Goal: Task Accomplishment & Management: Manage account settings

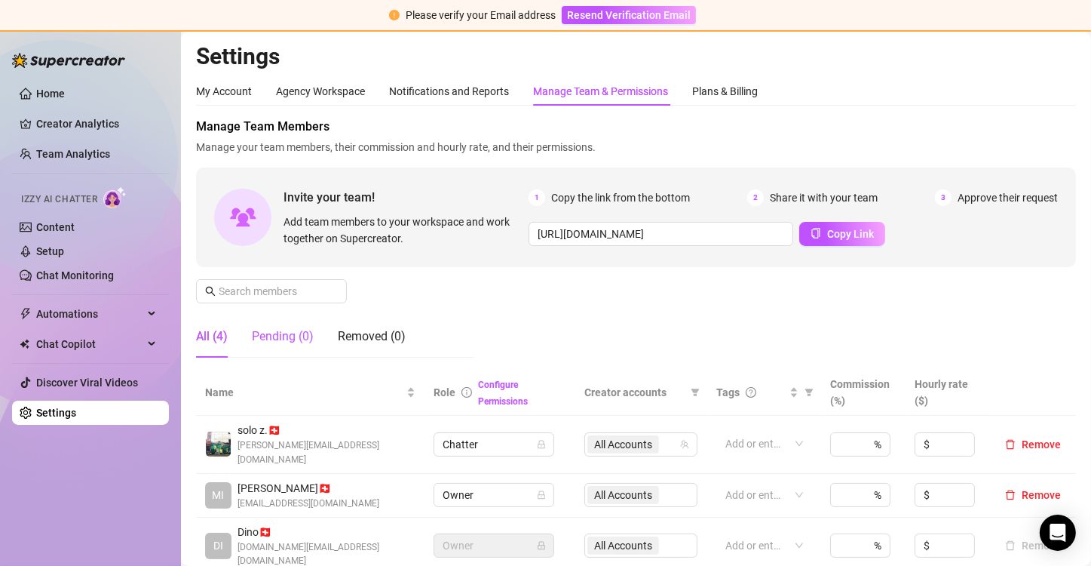
click at [291, 331] on div "Pending (0)" at bounding box center [283, 336] width 62 height 18
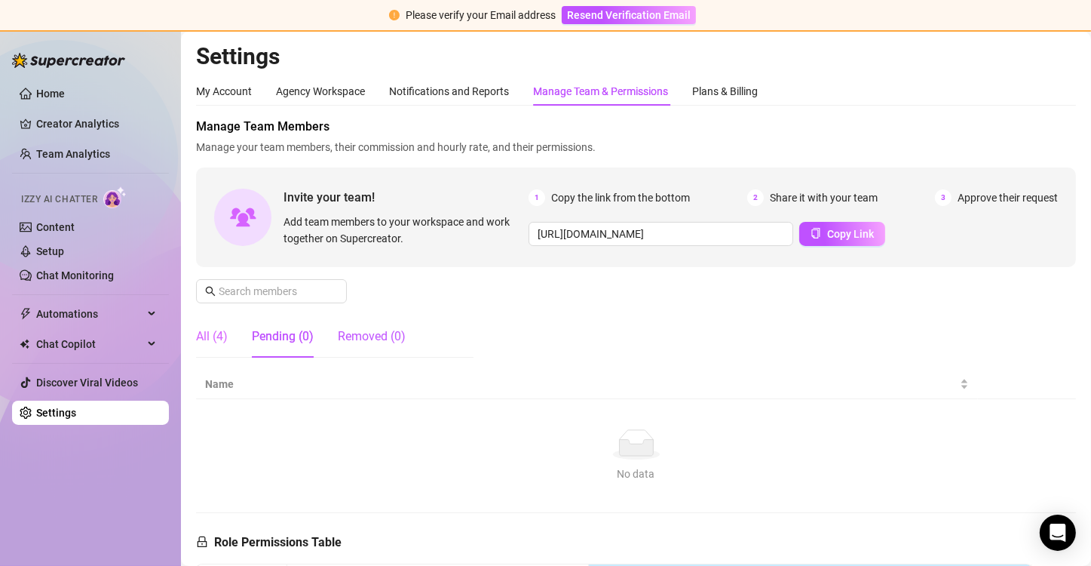
drag, startPoint x: 367, startPoint y: 336, endPoint x: 208, endPoint y: 339, distance: 158.4
click at [366, 336] on div "Removed (0)" at bounding box center [372, 336] width 68 height 18
click at [216, 339] on div "All (4)" at bounding box center [212, 336] width 32 height 18
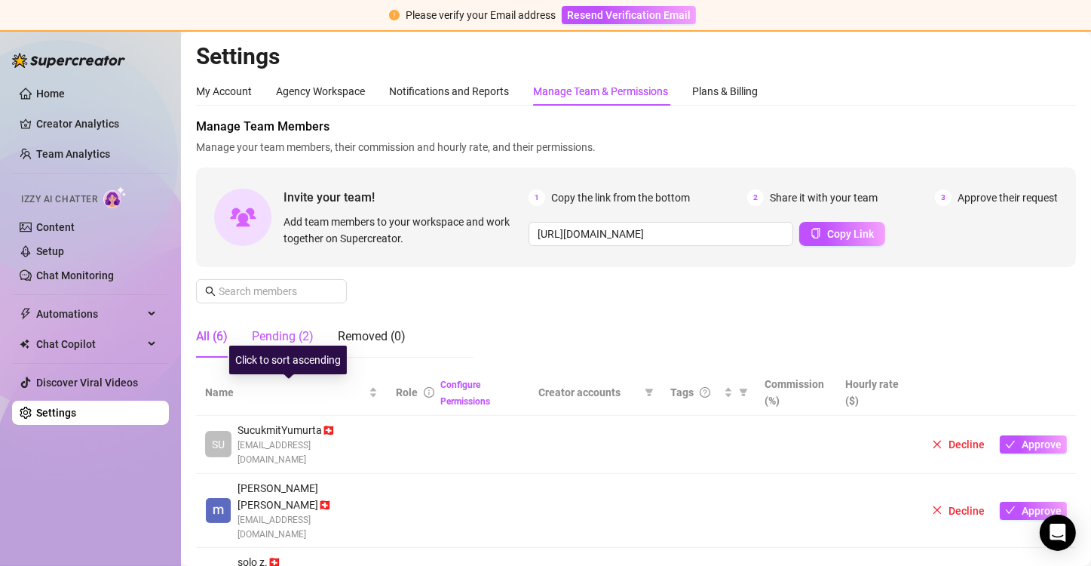
click at [294, 332] on div "Pending (2)" at bounding box center [283, 336] width 62 height 18
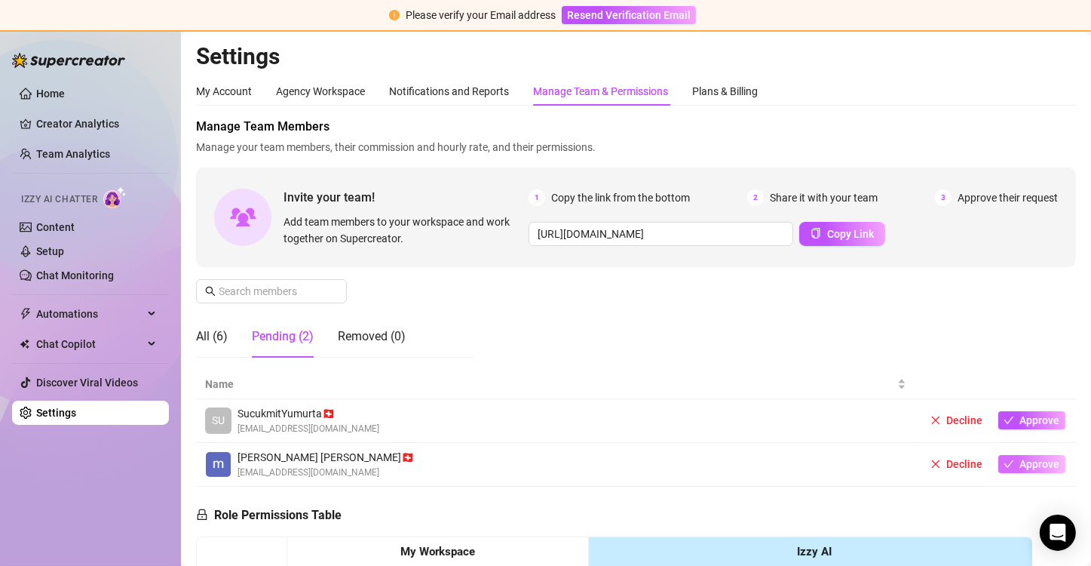
click at [1024, 462] on span "Approve" at bounding box center [1040, 464] width 40 height 12
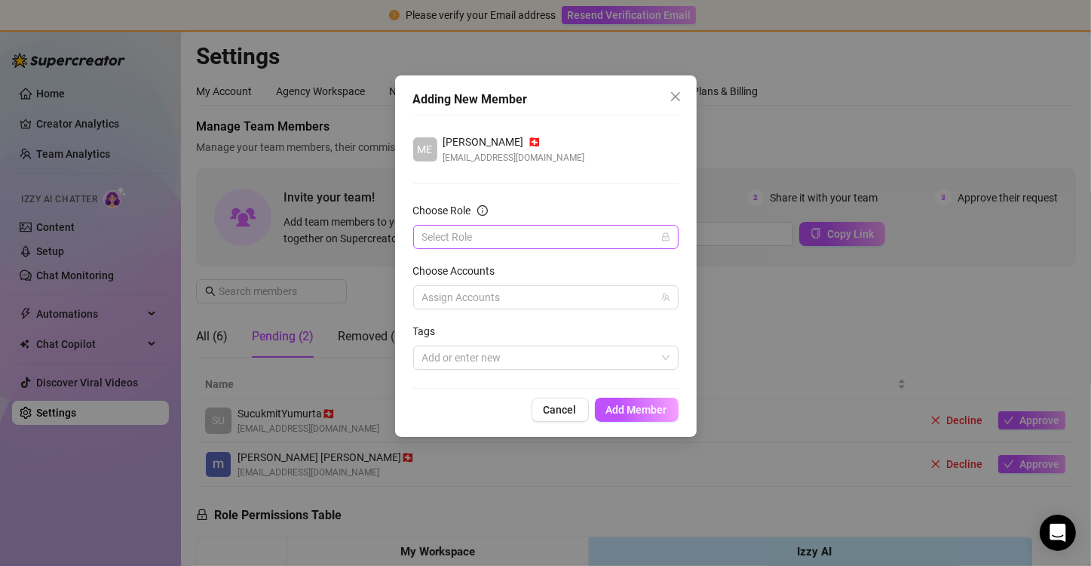
click at [624, 244] on input "Choose Role" at bounding box center [539, 236] width 234 height 23
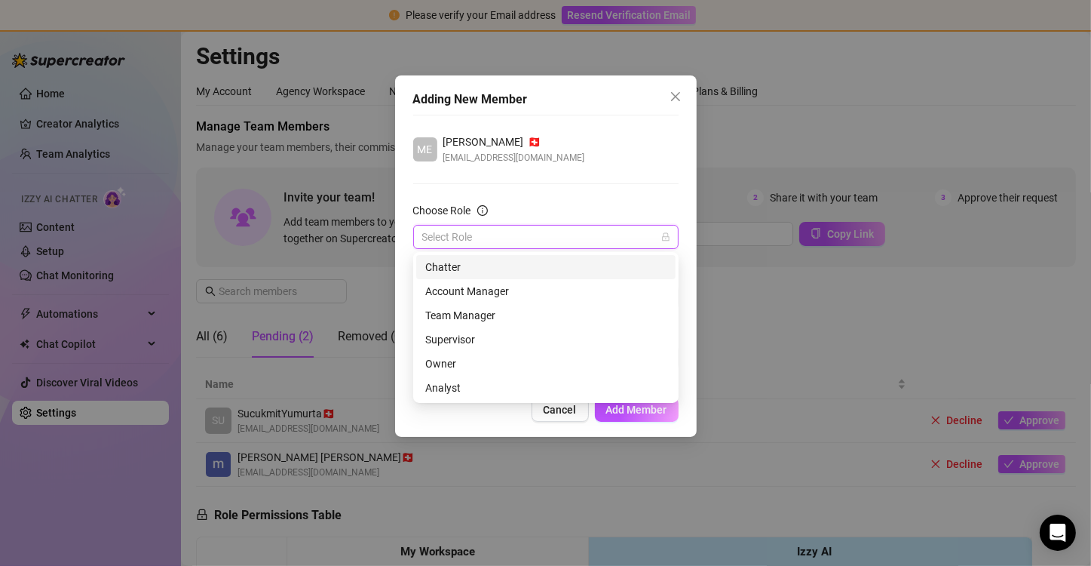
click at [518, 269] on div "Chatter" at bounding box center [545, 267] width 241 height 17
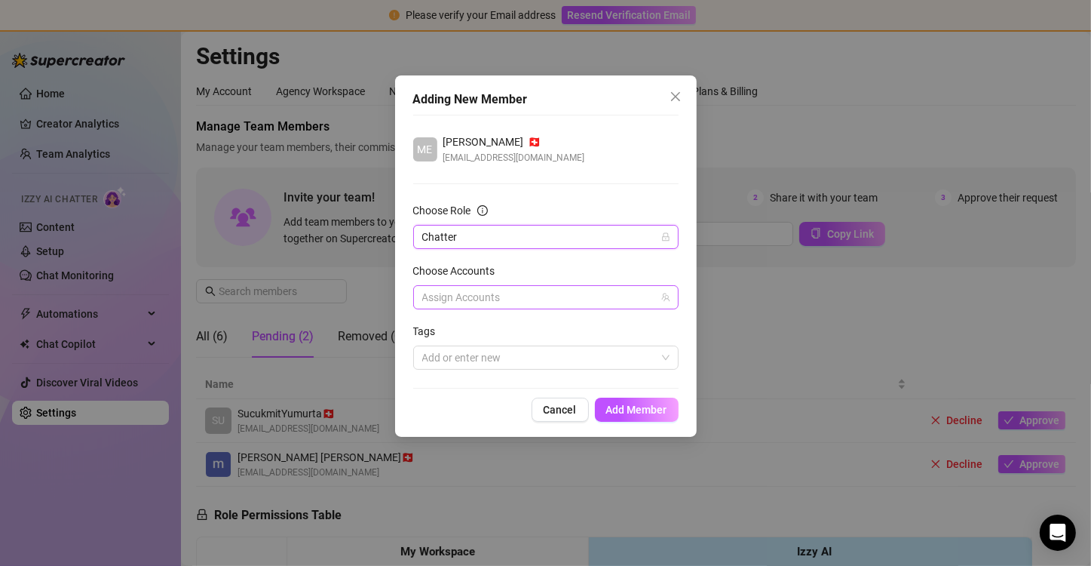
click at [528, 301] on div at bounding box center [538, 297] width 244 height 21
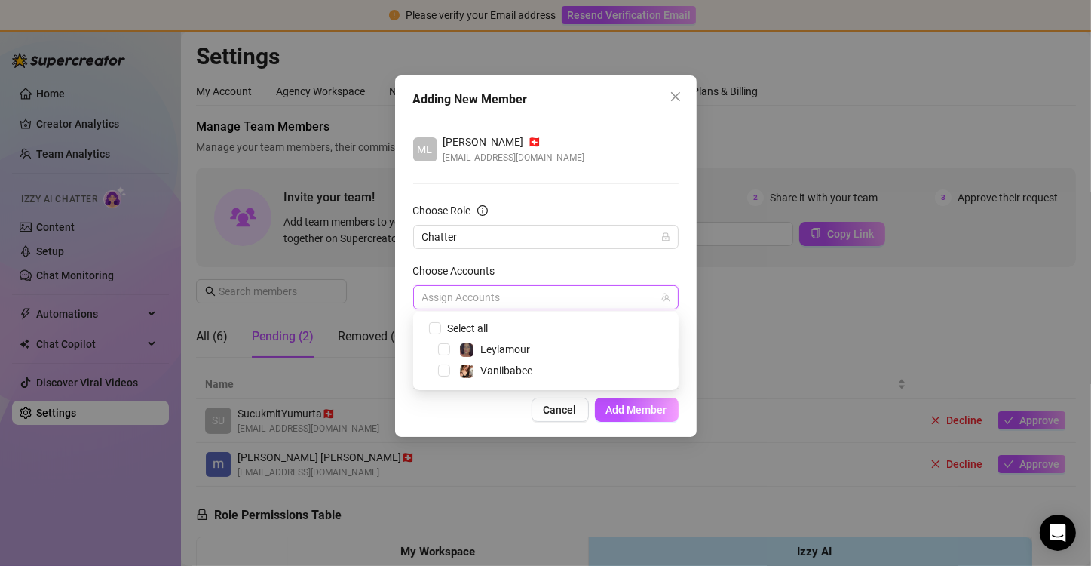
drag, startPoint x: 446, startPoint y: 348, endPoint x: 443, endPoint y: 361, distance: 13.4
click at [446, 348] on span "Select tree node" at bounding box center [444, 349] width 12 height 12
click at [440, 370] on span "Select tree node" at bounding box center [444, 370] width 12 height 12
checkbox input "true"
click at [482, 416] on div "Cancel Add Member" at bounding box center [545, 409] width 265 height 24
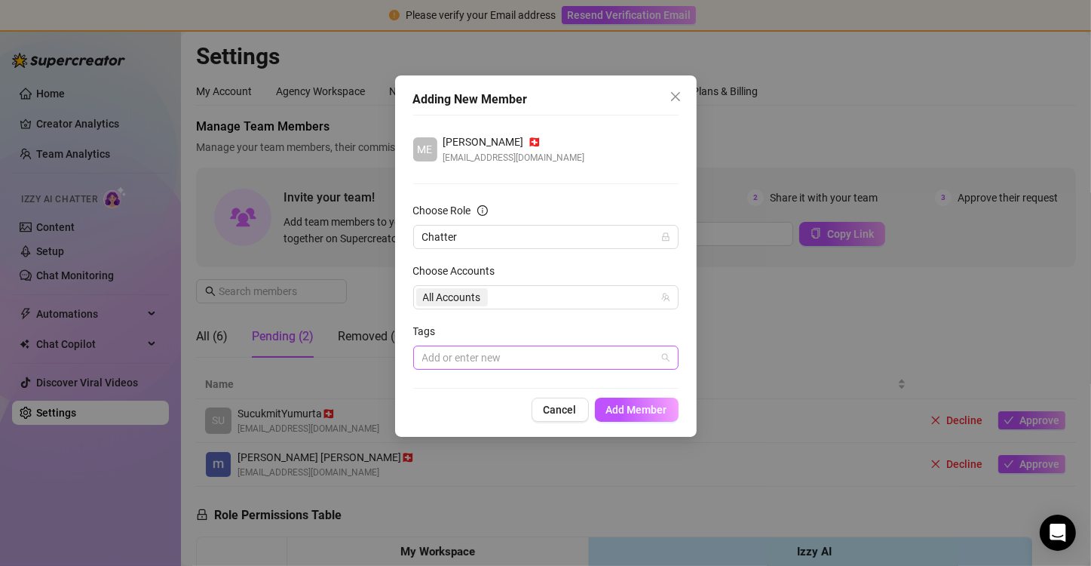
click at [474, 359] on div at bounding box center [538, 357] width 244 height 21
click at [630, 403] on span "Add Member" at bounding box center [636, 409] width 61 height 12
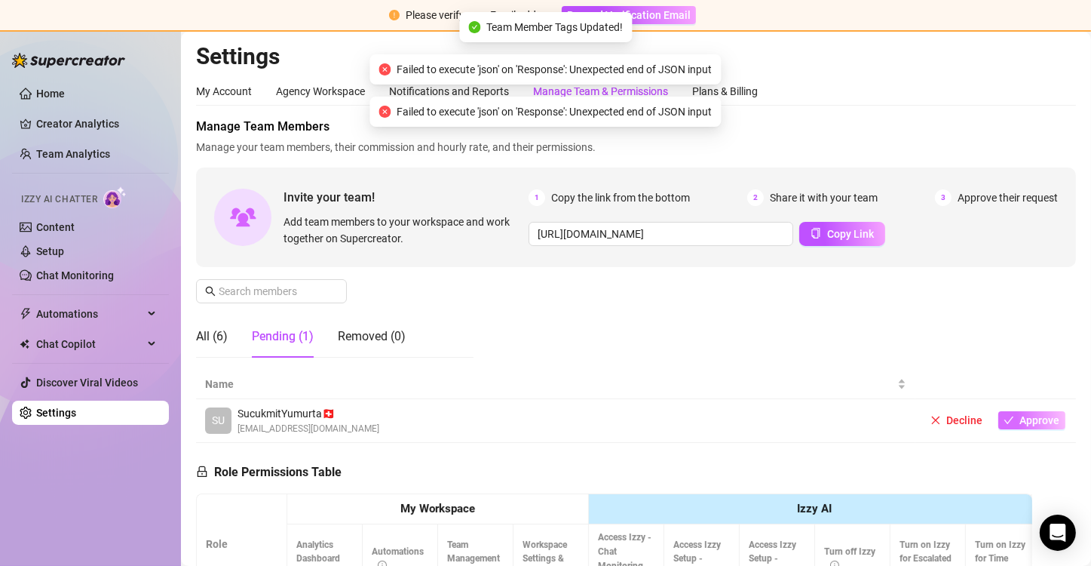
click at [1011, 411] on button "Approve" at bounding box center [1031, 420] width 67 height 18
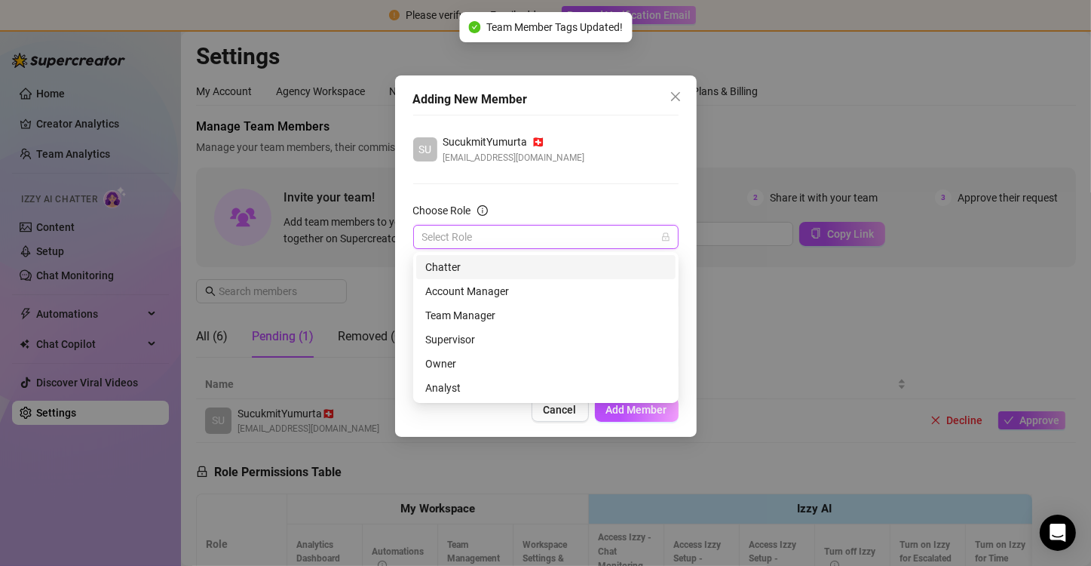
click at [530, 245] on input "Choose Role" at bounding box center [539, 236] width 234 height 23
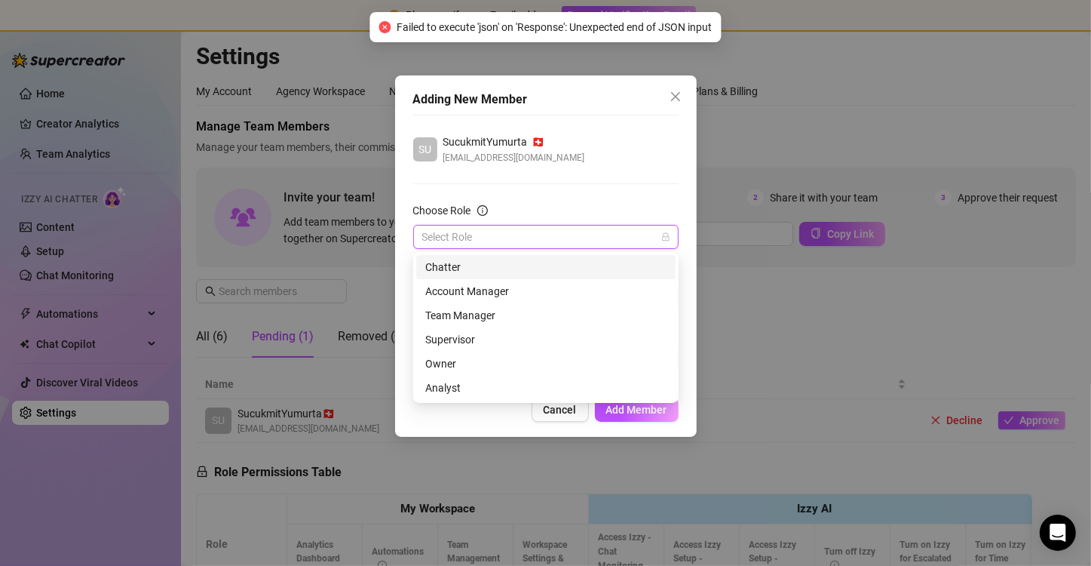
click at [501, 268] on div "Chatter" at bounding box center [545, 267] width 241 height 17
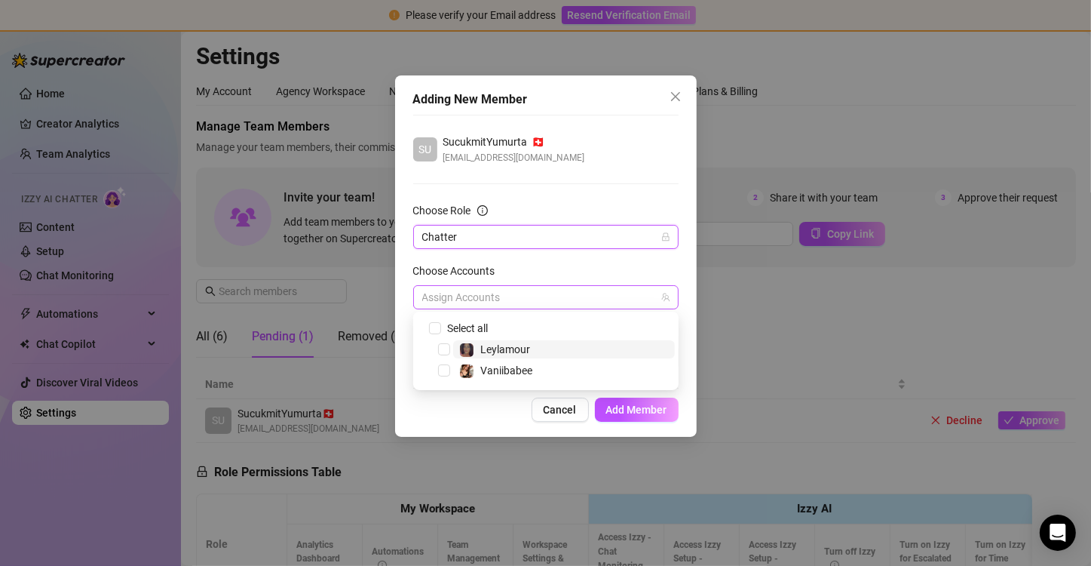
click at [515, 293] on div at bounding box center [538, 297] width 244 height 21
click at [444, 352] on span "Select tree node" at bounding box center [444, 349] width 12 height 12
click at [446, 368] on span "Select tree node" at bounding box center [444, 370] width 12 height 12
checkbox input "true"
click at [473, 410] on div "Cancel Add Member" at bounding box center [545, 409] width 265 height 24
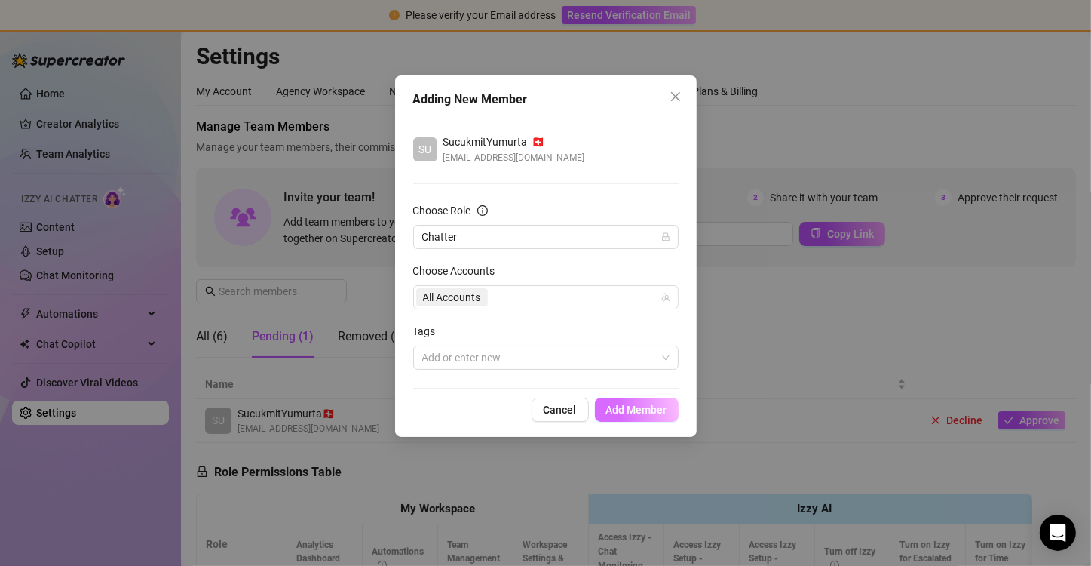
click at [642, 416] on button "Add Member" at bounding box center [637, 409] width 84 height 24
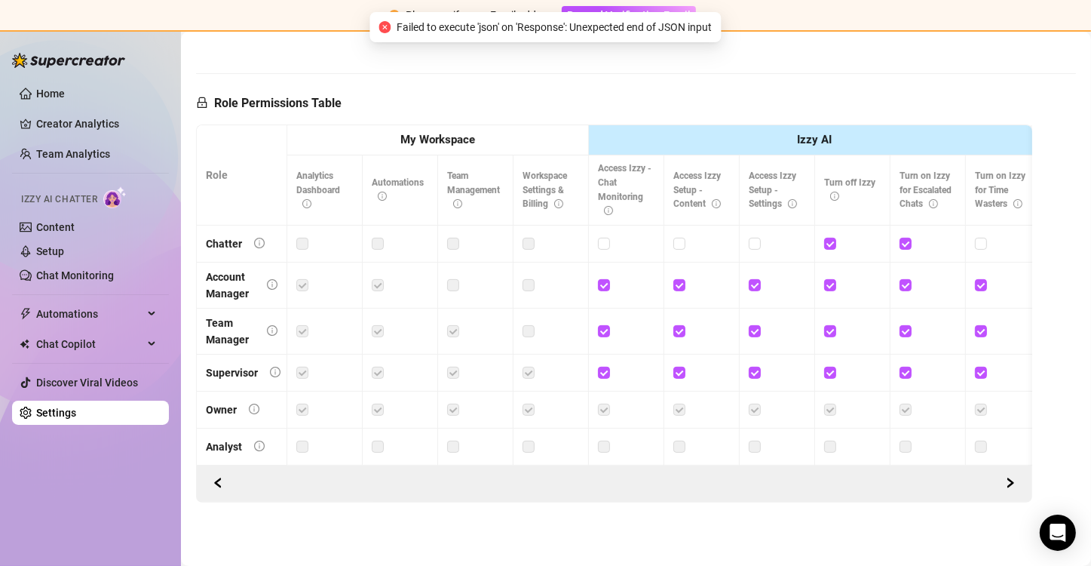
scroll to position [147, 0]
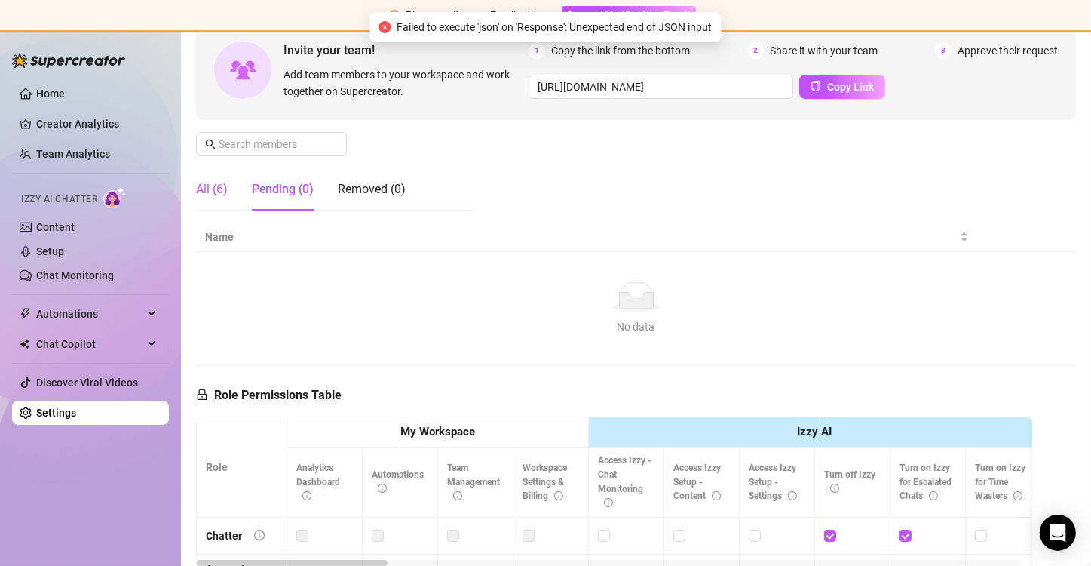
click at [216, 186] on div "All (6)" at bounding box center [212, 189] width 32 height 18
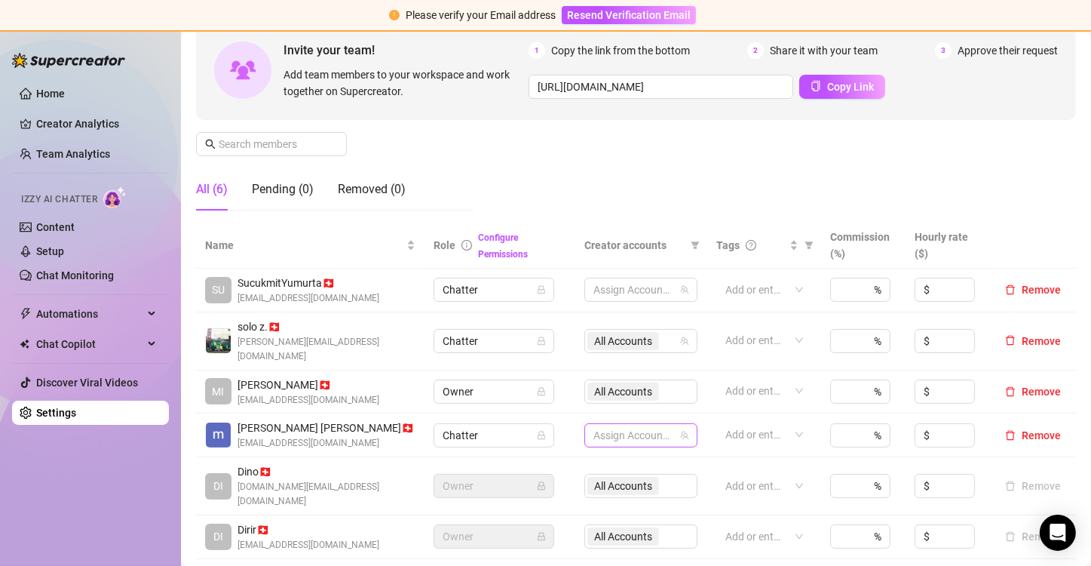
click at [652, 425] on div at bounding box center [632, 435] width 91 height 21
click at [613, 471] on span "Select tree node" at bounding box center [609, 472] width 12 height 12
click at [609, 492] on span "Select tree node" at bounding box center [609, 493] width 12 height 12
checkbox input "true"
click at [632, 292] on div at bounding box center [632, 289] width 91 height 21
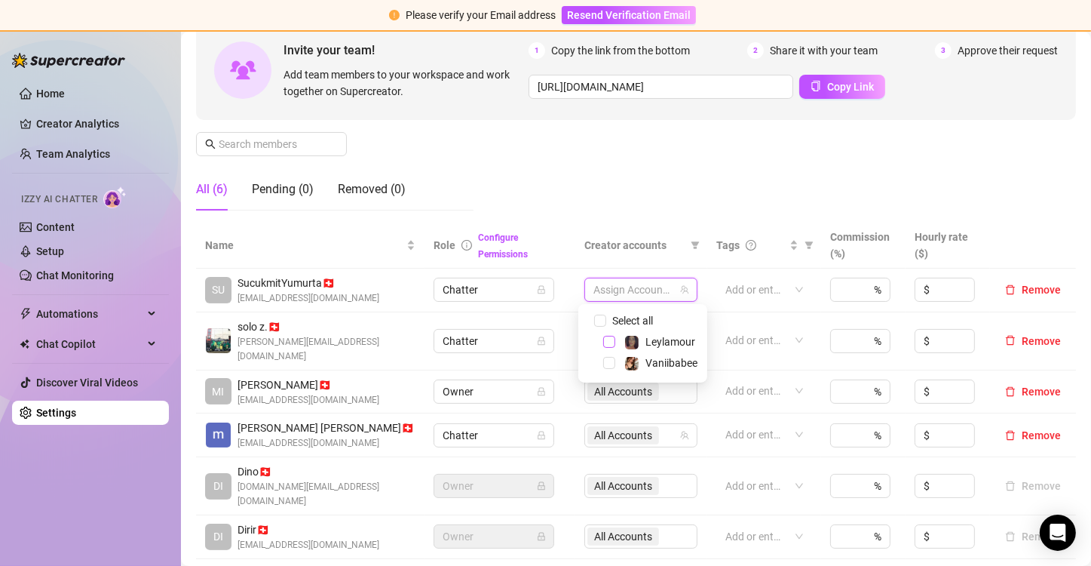
click at [610, 343] on span "Select tree node" at bounding box center [609, 342] width 12 height 12
click at [608, 368] on span "Select tree node" at bounding box center [609, 363] width 12 height 12
checkbox input "true"
click at [637, 193] on div "Manage Team Members Manage your team members, their commission and hourly rate,…" at bounding box center [636, 97] width 880 height 252
click at [848, 287] on div "%" at bounding box center [860, 290] width 60 height 24
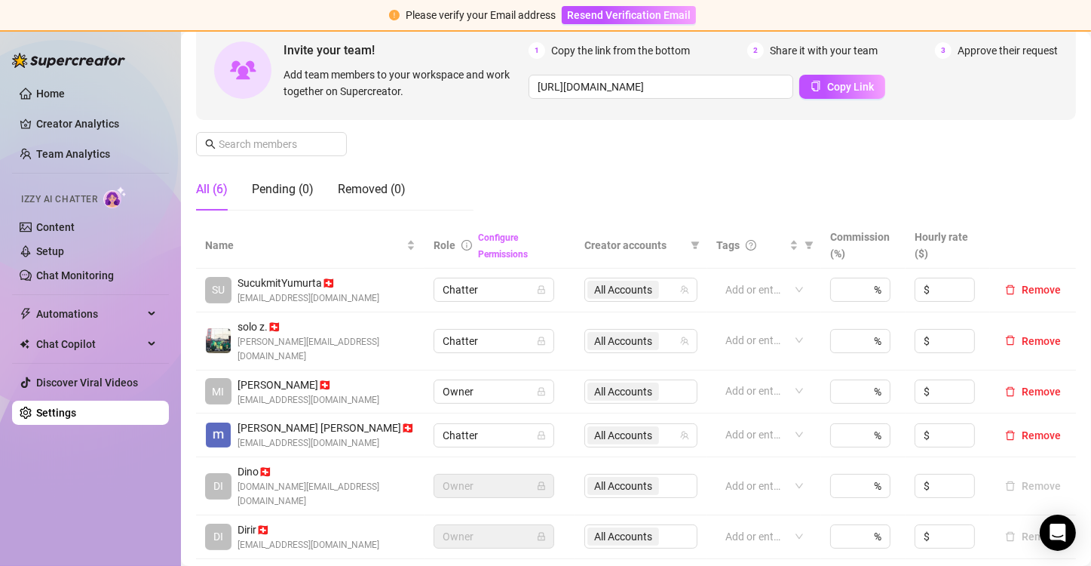
click at [486, 259] on div "Configure Permissions" at bounding box center [522, 245] width 88 height 33
click at [486, 258] on link "Configure Permissions" at bounding box center [503, 245] width 50 height 27
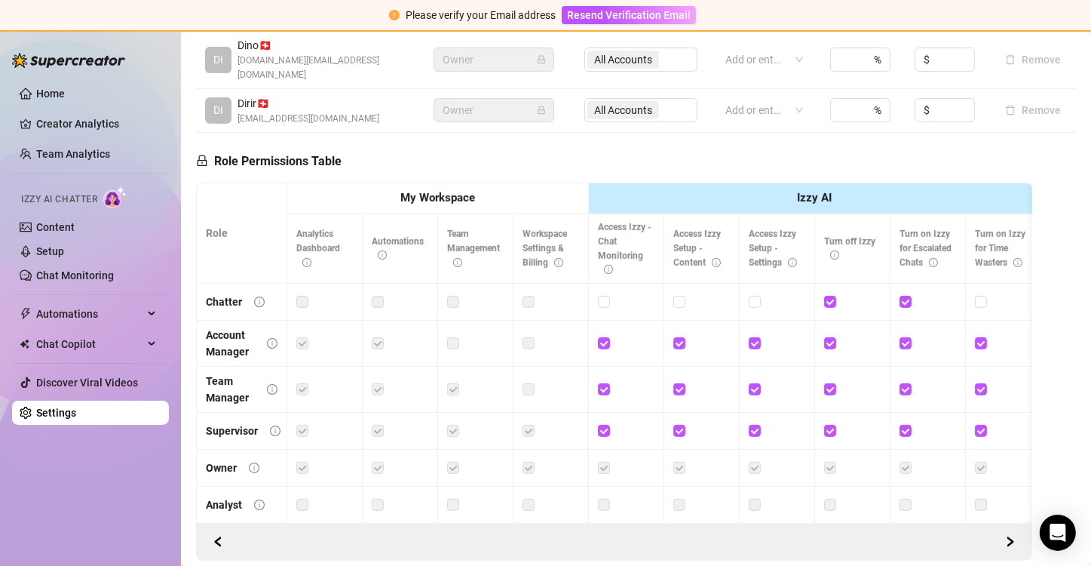
scroll to position [612, 0]
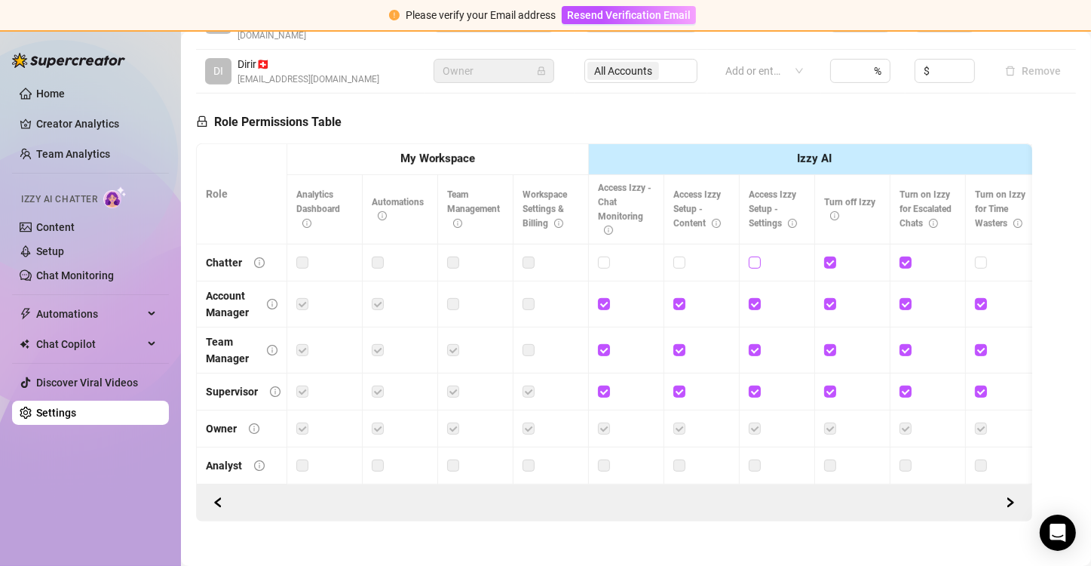
click at [752, 256] on input "checkbox" at bounding box center [754, 261] width 11 height 11
checkbox input "true"
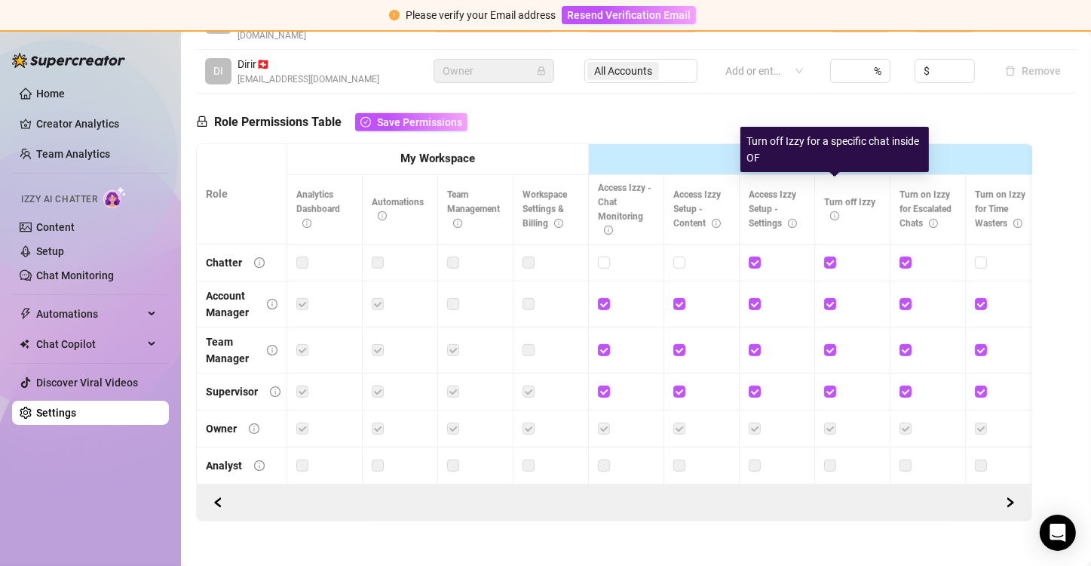
click at [833, 211] on icon "info-circle" at bounding box center [834, 215] width 9 height 9
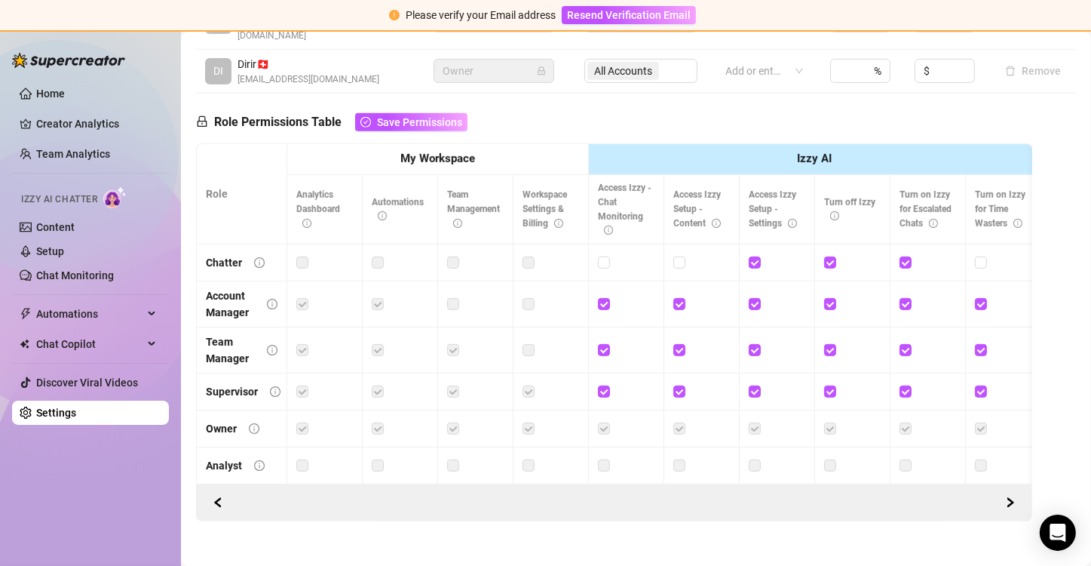
click at [607, 256] on input "checkbox" at bounding box center [603, 261] width 11 height 11
checkbox input "true"
click at [677, 256] on input "checkbox" at bounding box center [678, 261] width 11 height 11
checkbox input "true"
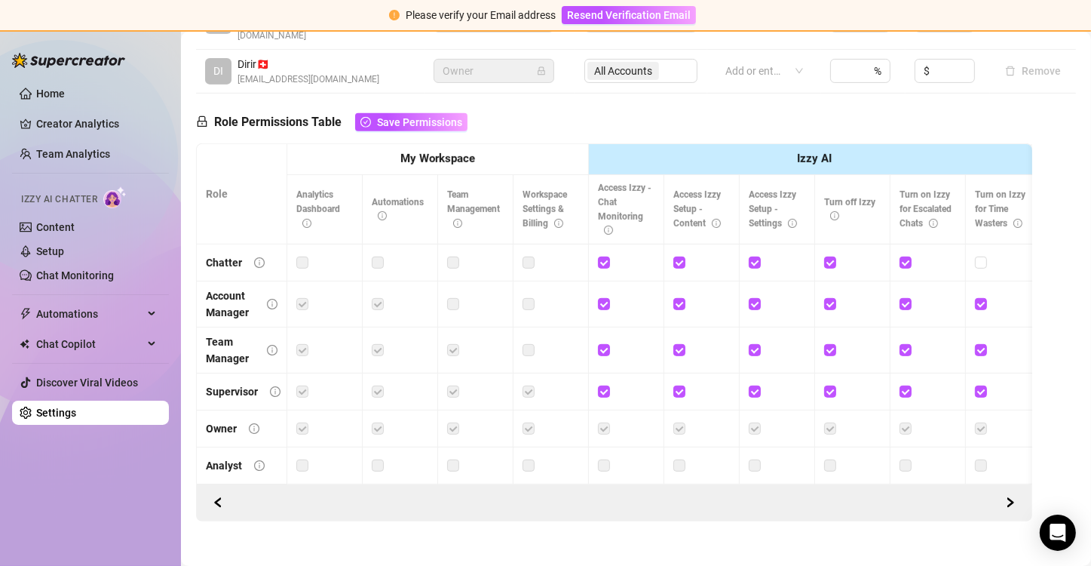
click at [906, 256] on input "checkbox" at bounding box center [905, 261] width 11 height 11
checkbox input "false"
click at [758, 256] on input "checkbox" at bounding box center [754, 261] width 11 height 11
checkbox input "false"
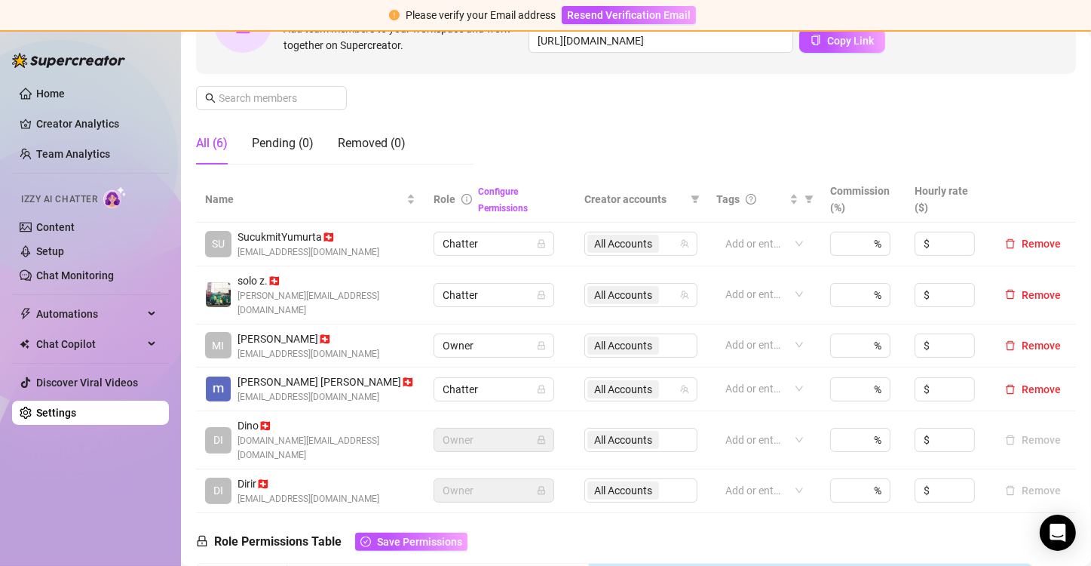
scroll to position [235, 0]
